Goal: Browse casually

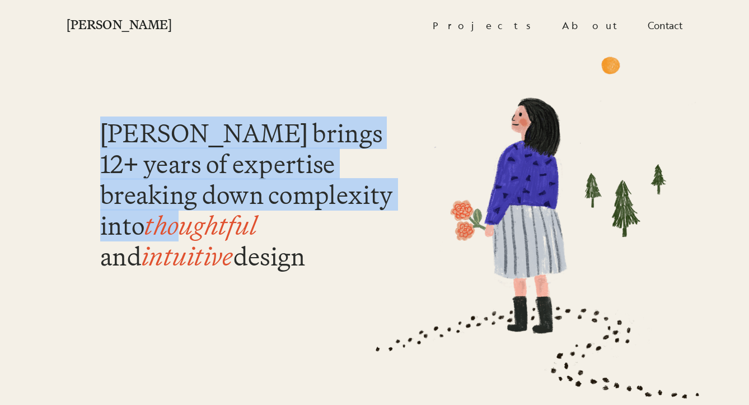
drag, startPoint x: 342, startPoint y: 117, endPoint x: 314, endPoint y: 215, distance: 102.4
click at [314, 215] on div "[PERSON_NAME] brings 12+ years of expertise breaking down complexity into thoug…" at bounding box center [374, 247] width 615 height 405
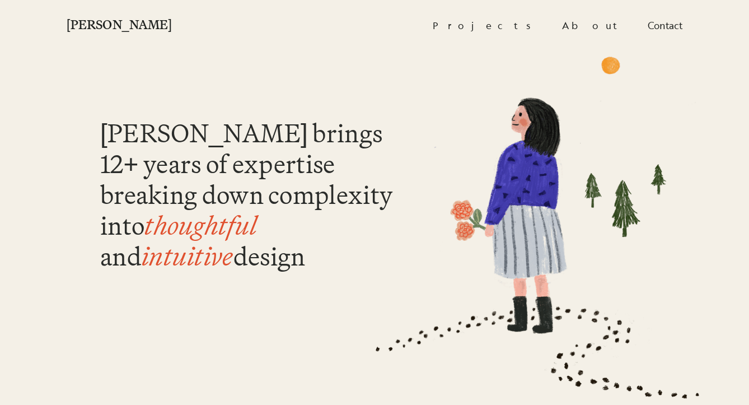
click at [314, 226] on div "[PERSON_NAME] brings 12+ years of expertise breaking down complexity into thoug…" at bounding box center [254, 195] width 308 height 154
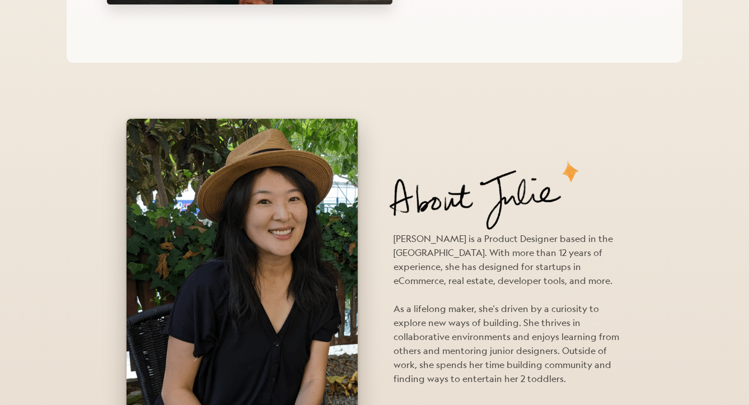
scroll to position [1258, 0]
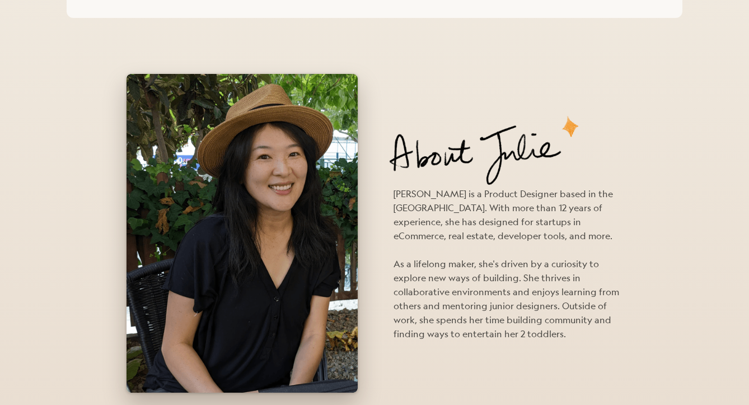
drag, startPoint x: 413, startPoint y: 186, endPoint x: 430, endPoint y: 247, distance: 62.7
click at [430, 247] on p "[PERSON_NAME] is a Product Designer based in the [GEOGRAPHIC_DATA]. With more t…" at bounding box center [507, 264] width 229 height 154
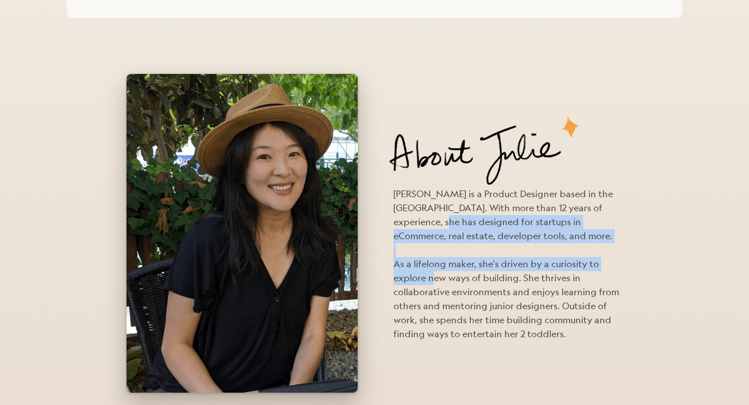
drag, startPoint x: 432, startPoint y: 275, endPoint x: 425, endPoint y: 224, distance: 50.8
click at [425, 224] on p "[PERSON_NAME] is a Product Designer based in the [GEOGRAPHIC_DATA]. With more t…" at bounding box center [507, 264] width 229 height 154
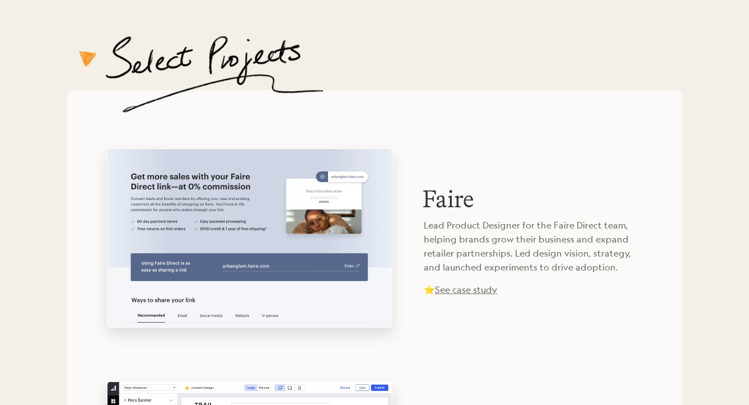
scroll to position [430, 0]
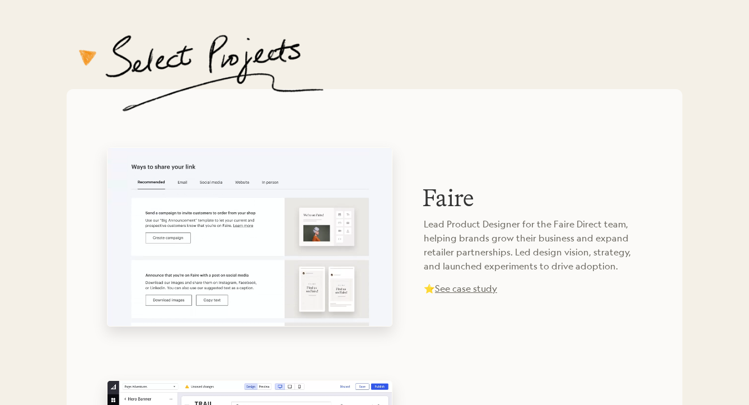
click at [378, 241] on video at bounding box center [249, 237] width 284 height 178
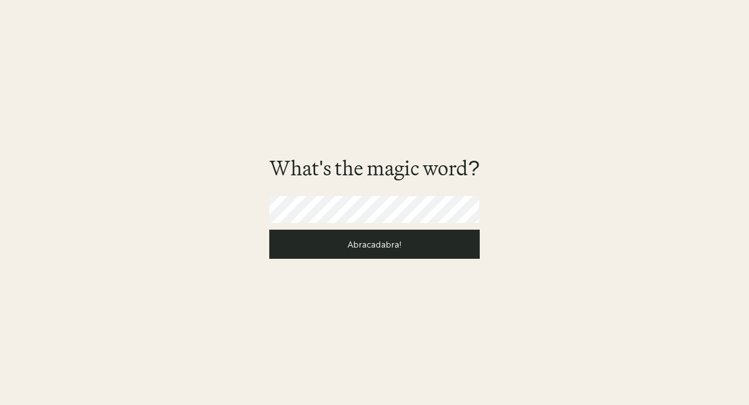
click at [269, 229] on input "Abracadabra!" at bounding box center [374, 243] width 210 height 29
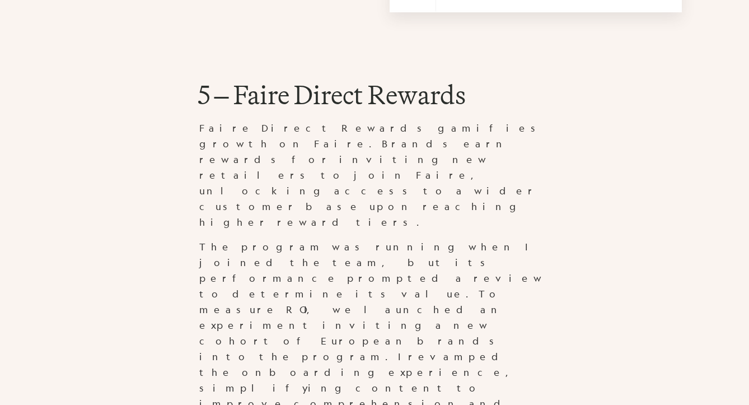
scroll to position [6986, 0]
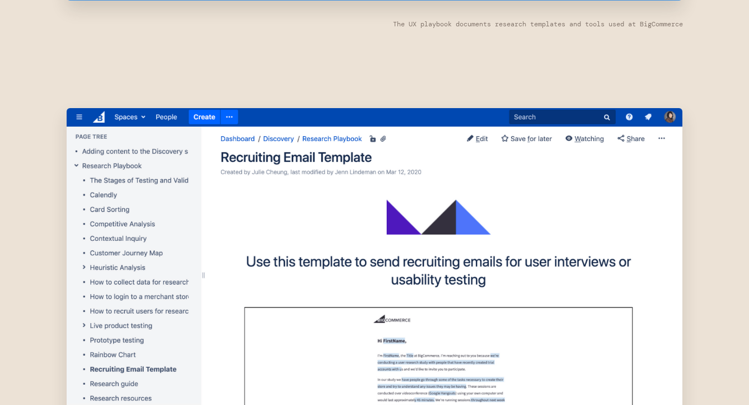
scroll to position [6074, 0]
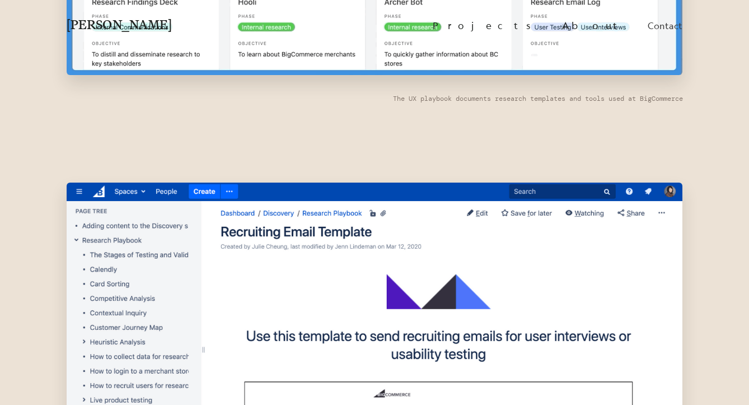
click at [93, 29] on h1 "[PERSON_NAME]" at bounding box center [119, 24] width 105 height 13
